Goal: Navigation & Orientation: Find specific page/section

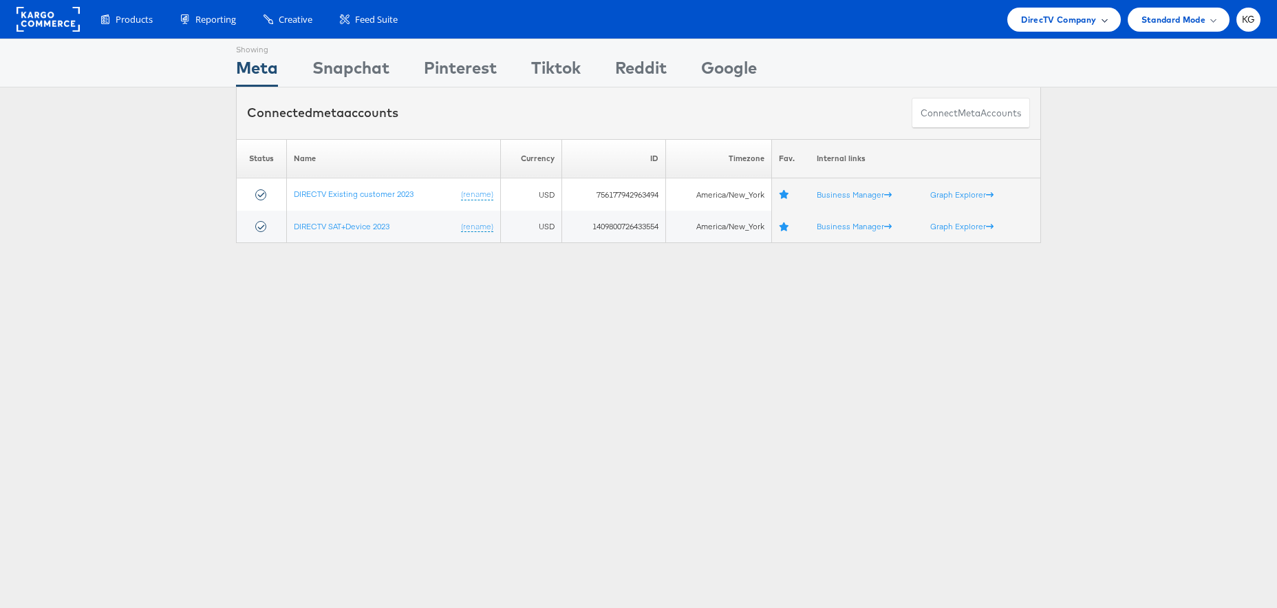
click at [1093, 19] on span "DirecTV Company" at bounding box center [1058, 19] width 75 height 14
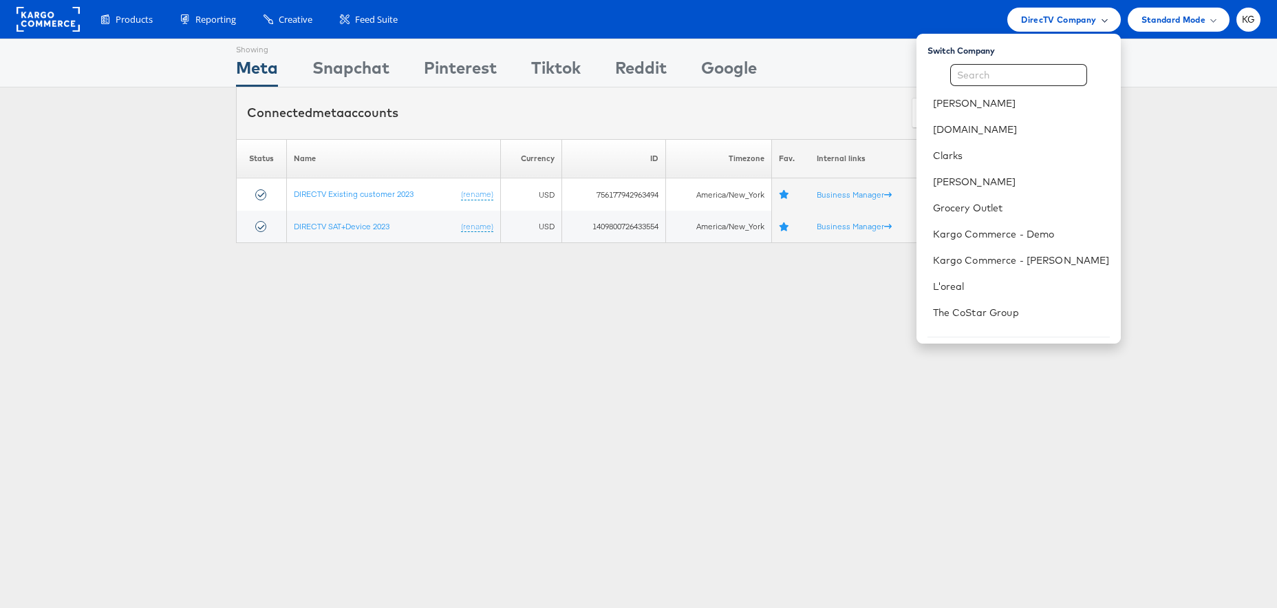
scroll to position [1, 0]
click at [1031, 316] on link "The CoStar Group" at bounding box center [1021, 312] width 177 height 14
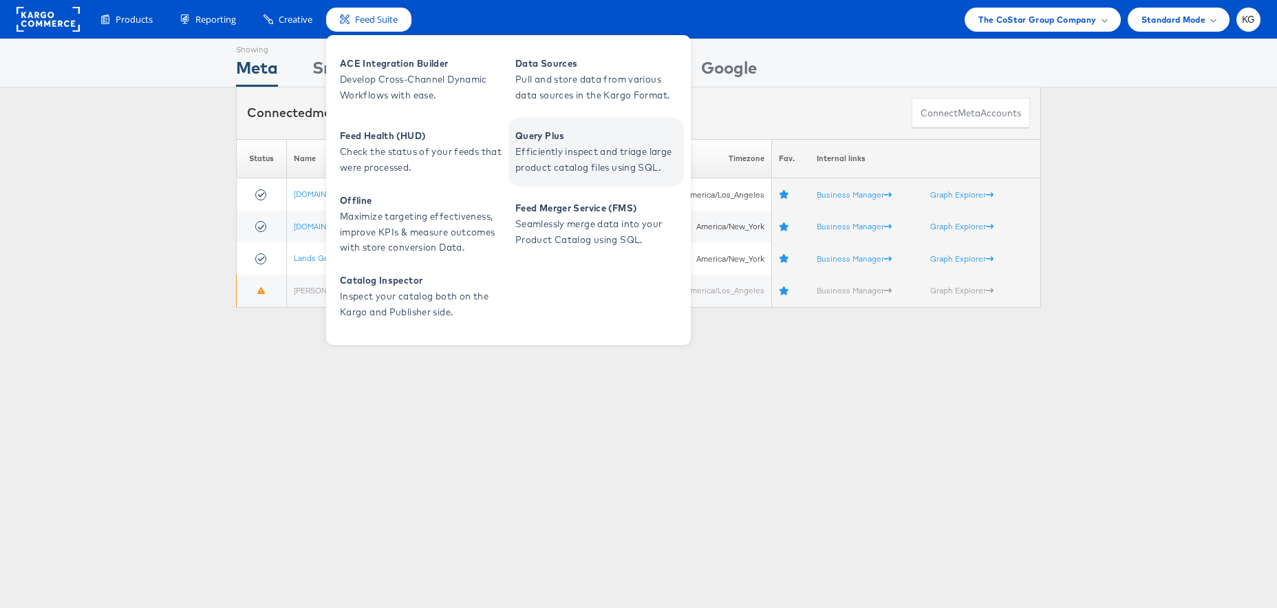
click at [580, 158] on span "Efficiently inspect and triage large product catalog files using SQL." at bounding box center [597, 160] width 165 height 32
